Goal: Navigation & Orientation: Find specific page/section

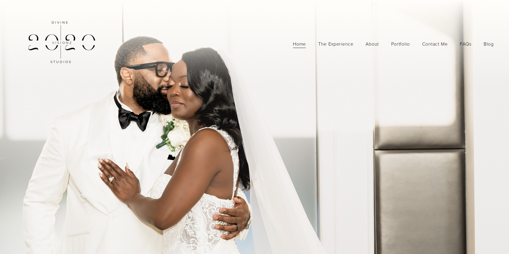
click at [325, 46] on link "The Experience" at bounding box center [335, 43] width 35 height 9
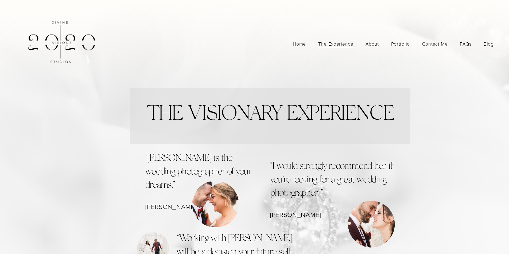
click at [398, 43] on span "Portfolio" at bounding box center [400, 44] width 19 height 9
click at [0, 0] on span "Photography" at bounding box center [0, 0] width 0 height 0
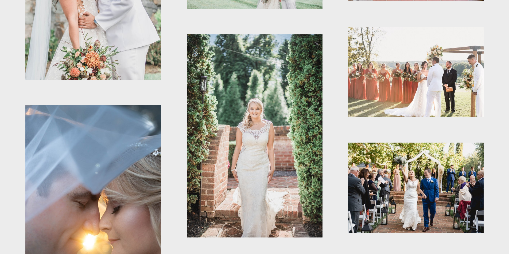
scroll to position [2349, 0]
